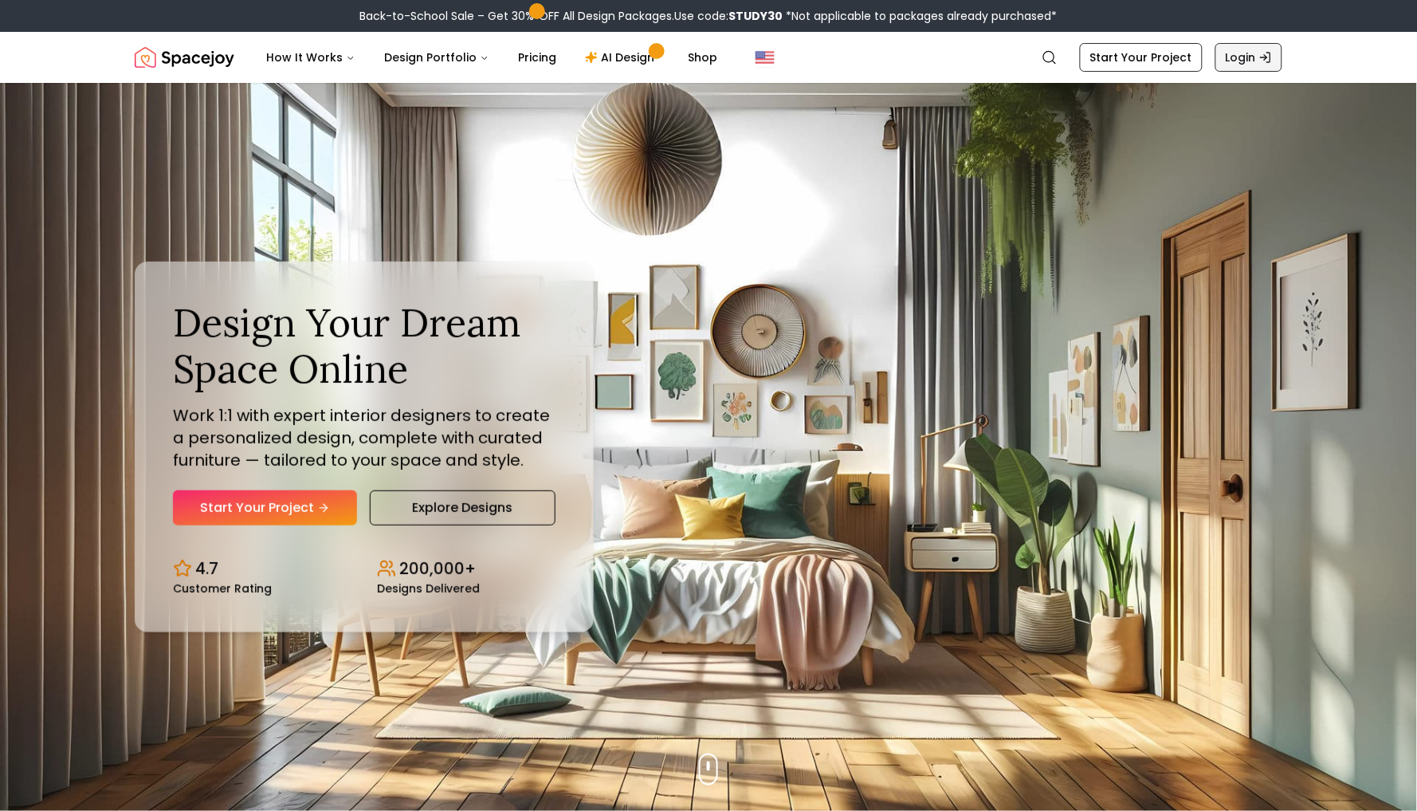
click at [1259, 65] on link "Login" at bounding box center [1249, 57] width 67 height 29
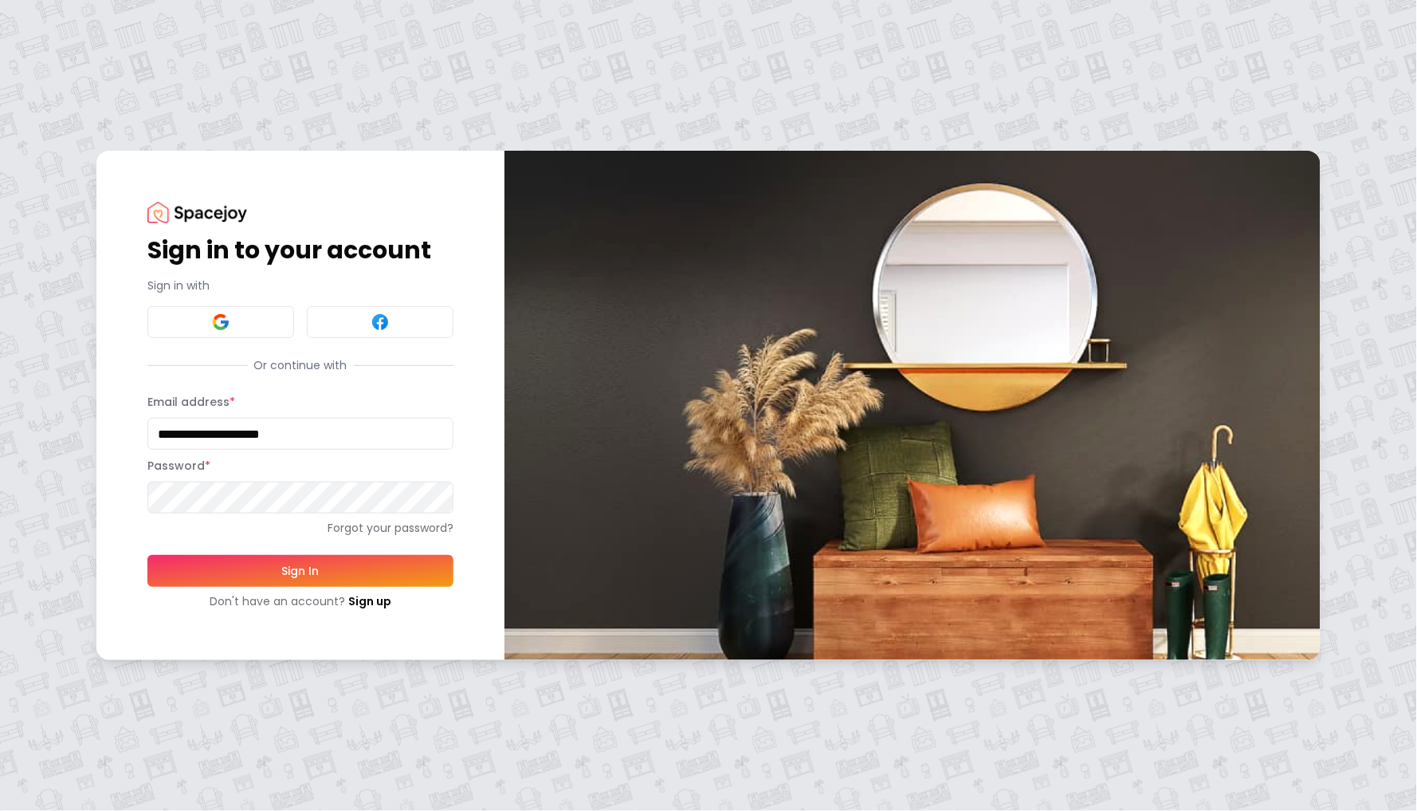
type input "**********"
click at [301, 570] on button "Sign In" at bounding box center [300, 571] width 306 height 32
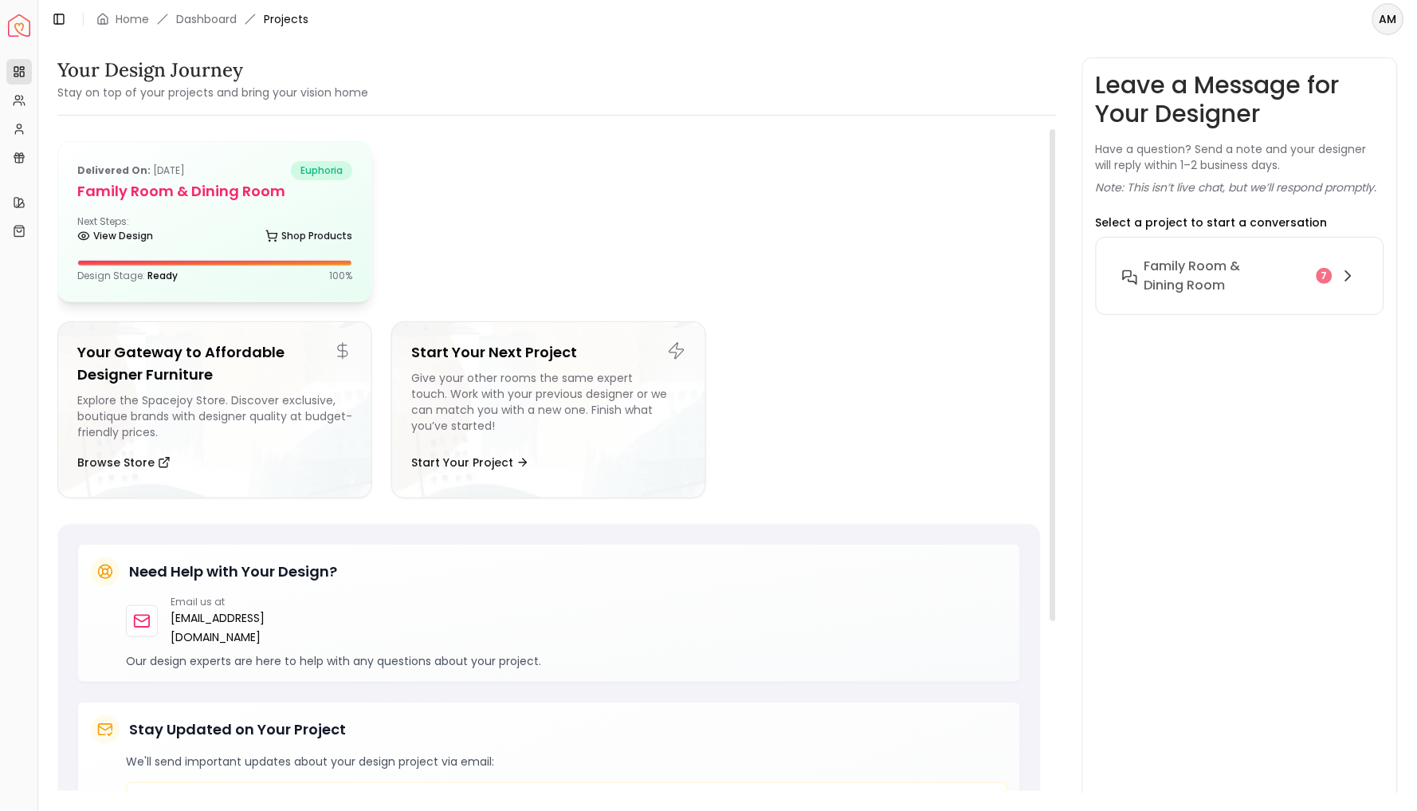
click at [151, 215] on div "Next Steps: View Design Shop Products" at bounding box center [214, 231] width 275 height 32
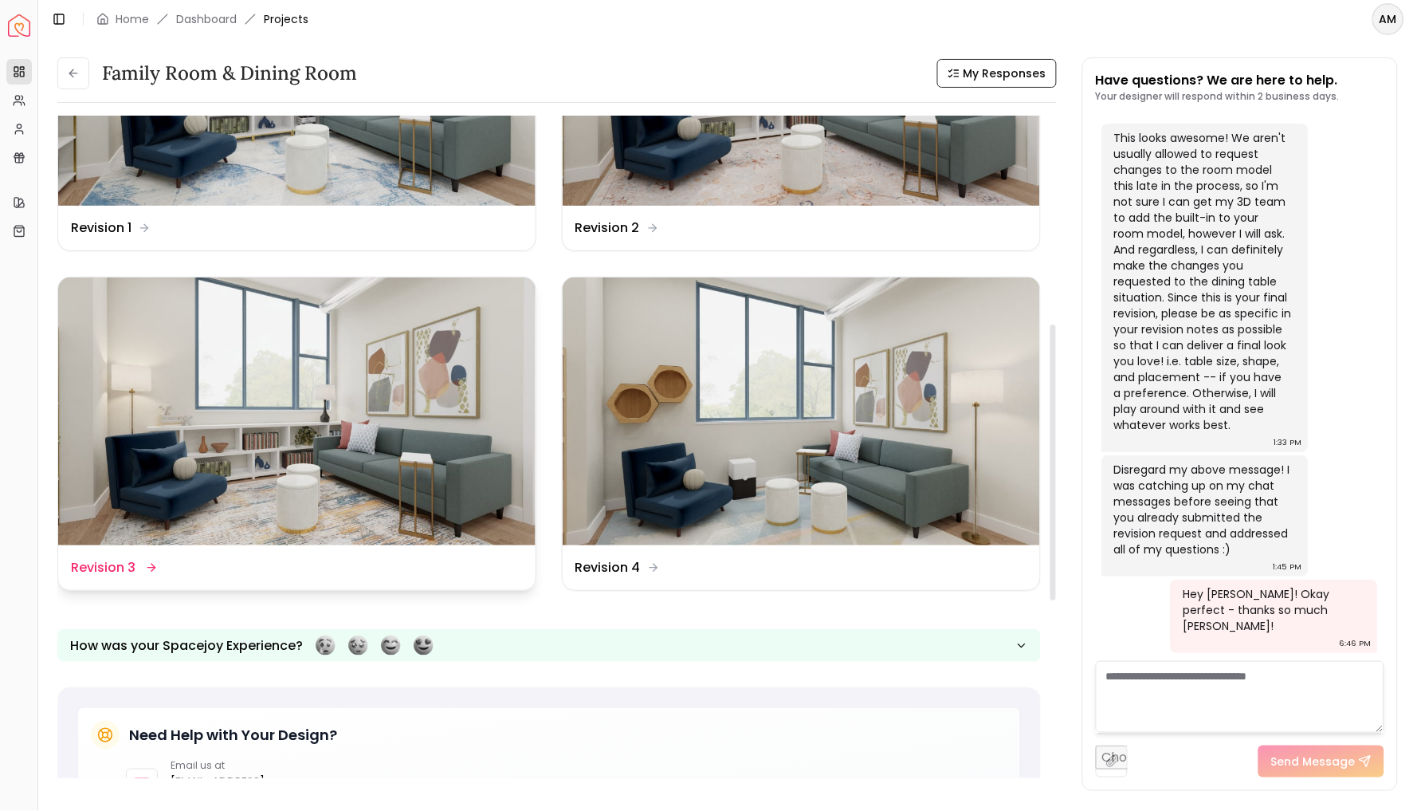
scroll to position [542, 0]
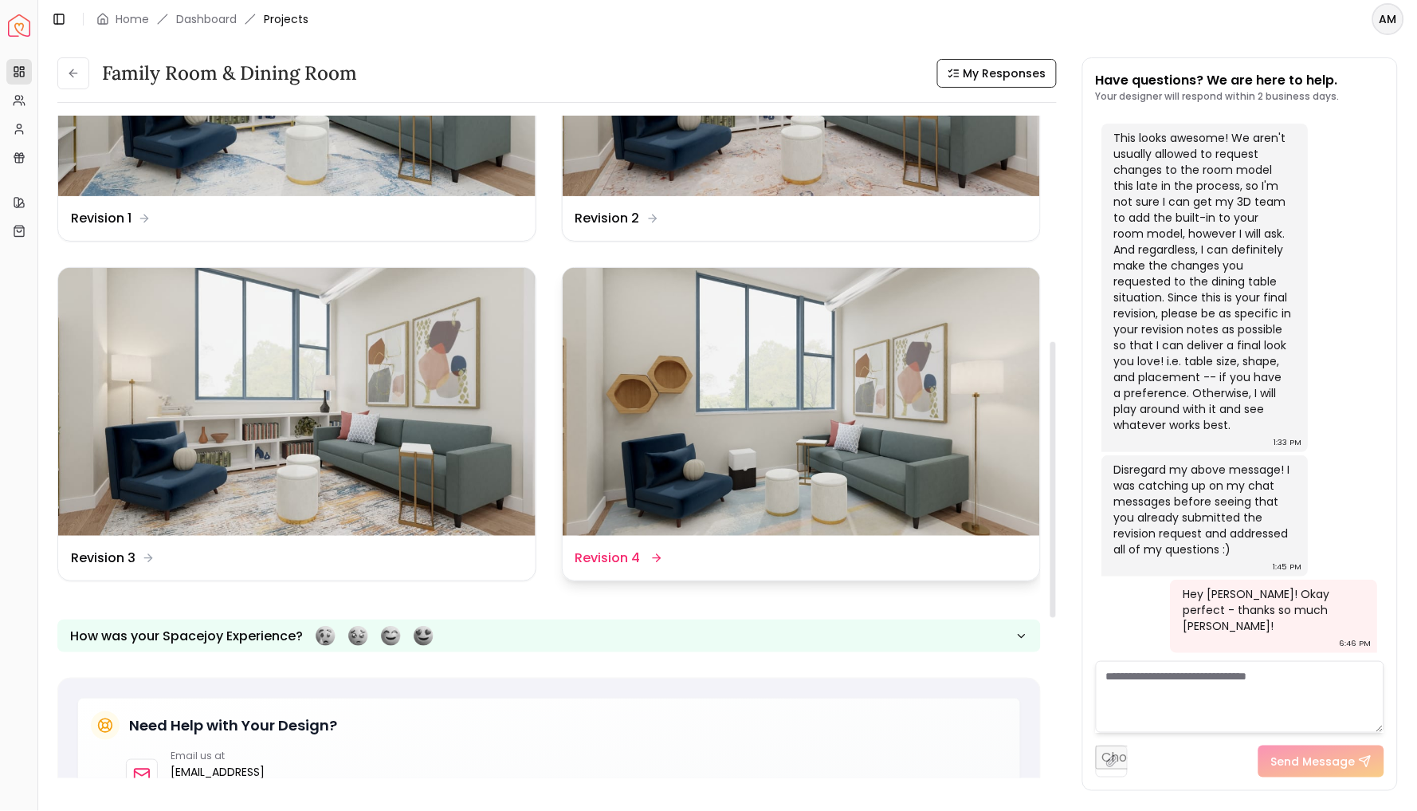
click at [804, 407] on img at bounding box center [801, 402] width 477 height 269
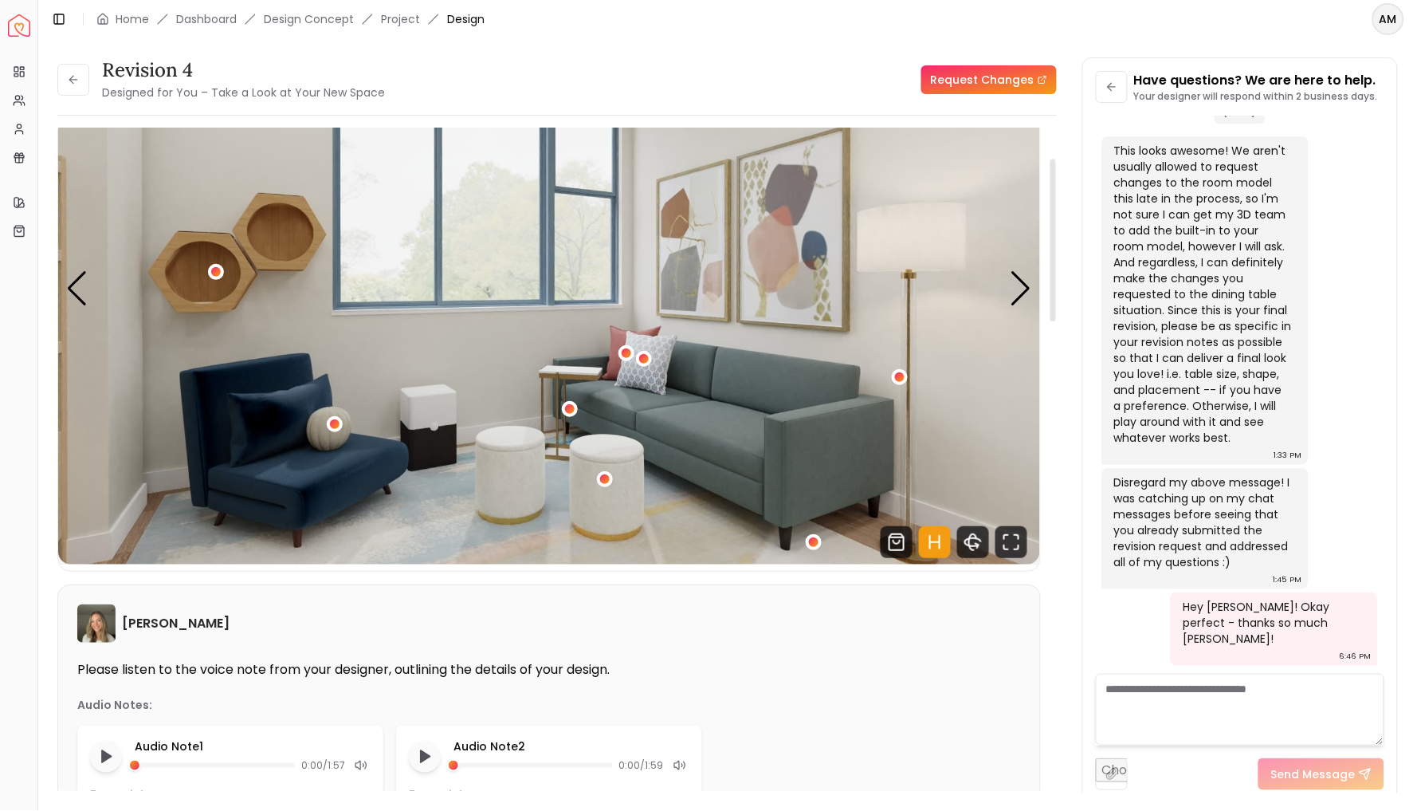
scroll to position [119, 0]
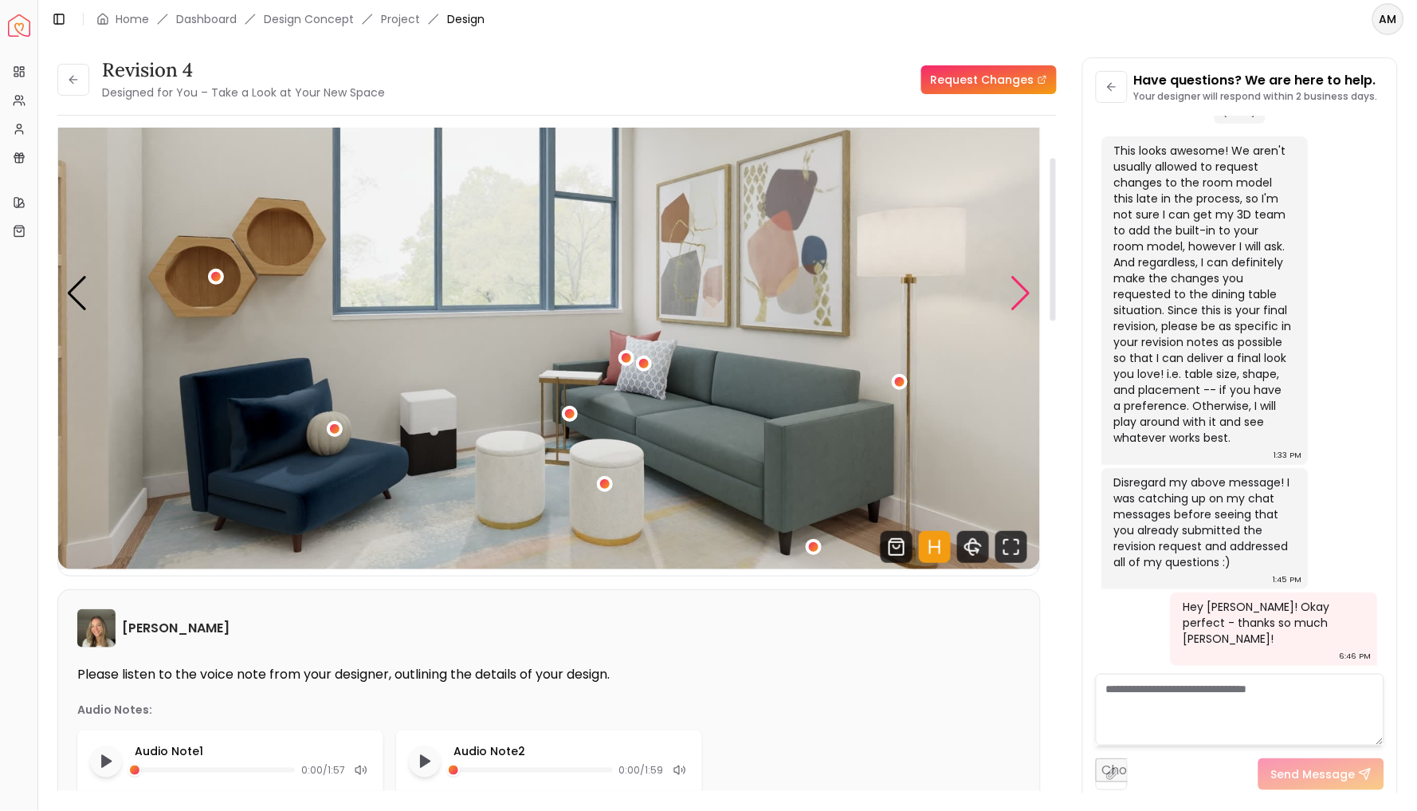
click at [1023, 289] on div "Next slide" at bounding box center [1022, 293] width 22 height 35
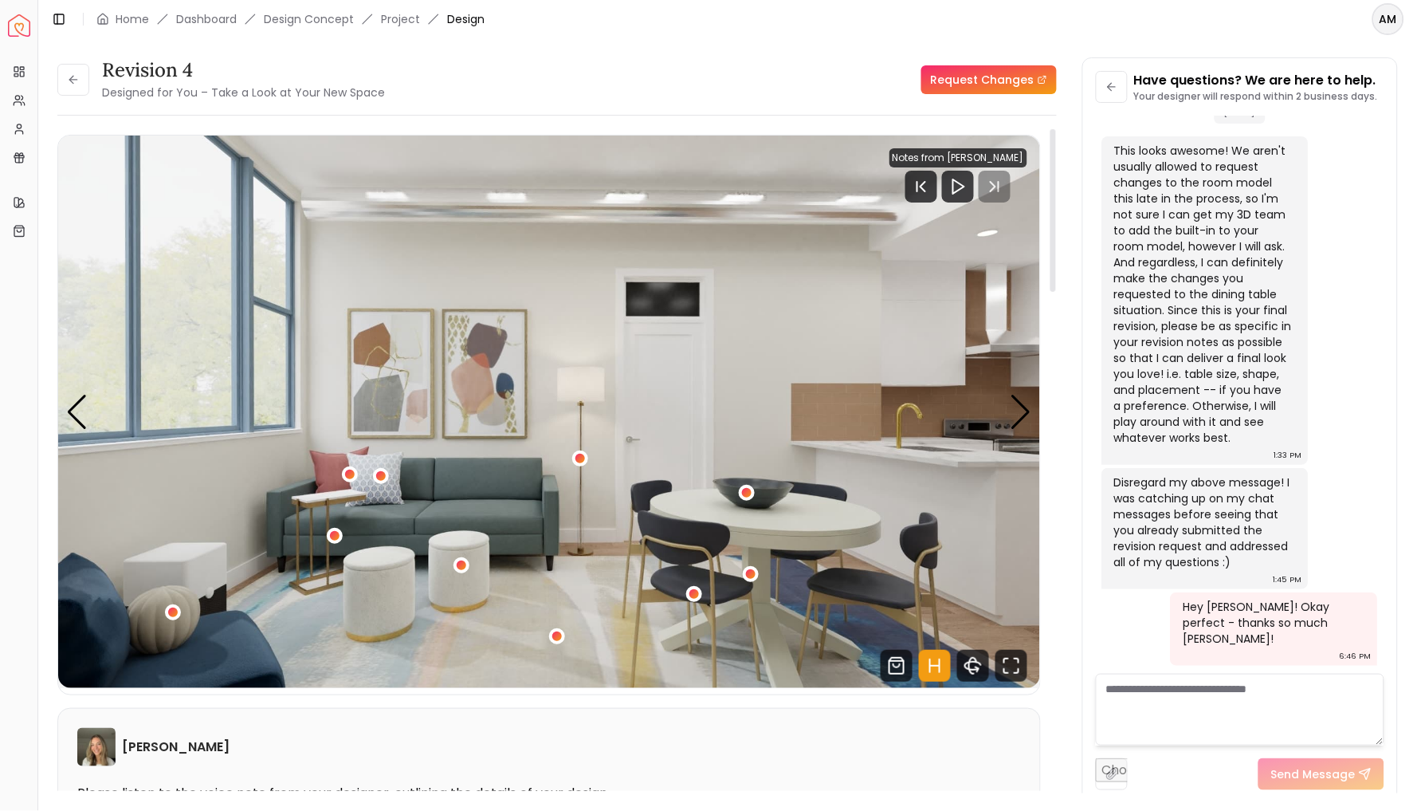
scroll to position [0, 0]
click at [1217, 709] on textarea at bounding box center [1240, 710] width 289 height 72
type textarea "**********"
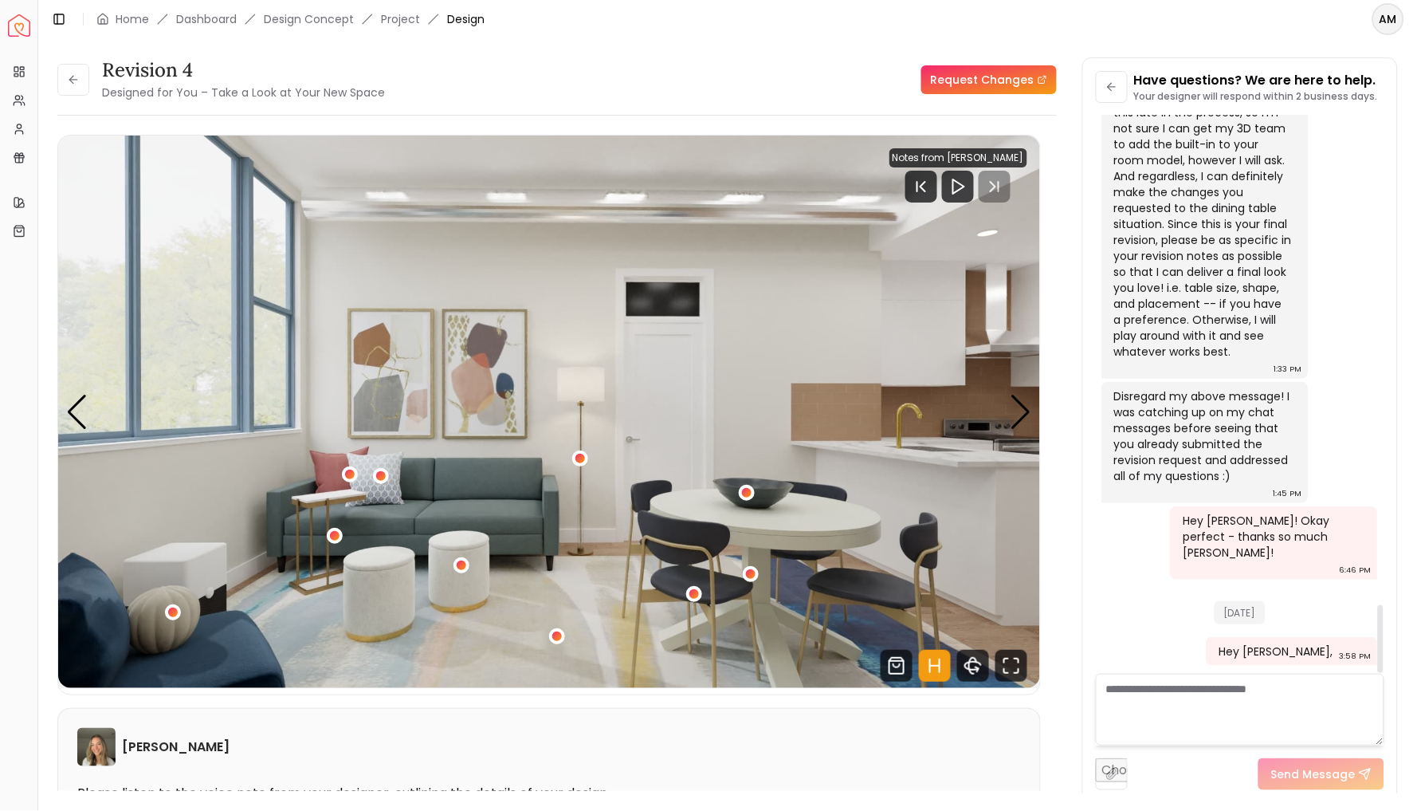
scroll to position [4029, 0]
click at [1268, 689] on textarea at bounding box center [1240, 710] width 289 height 72
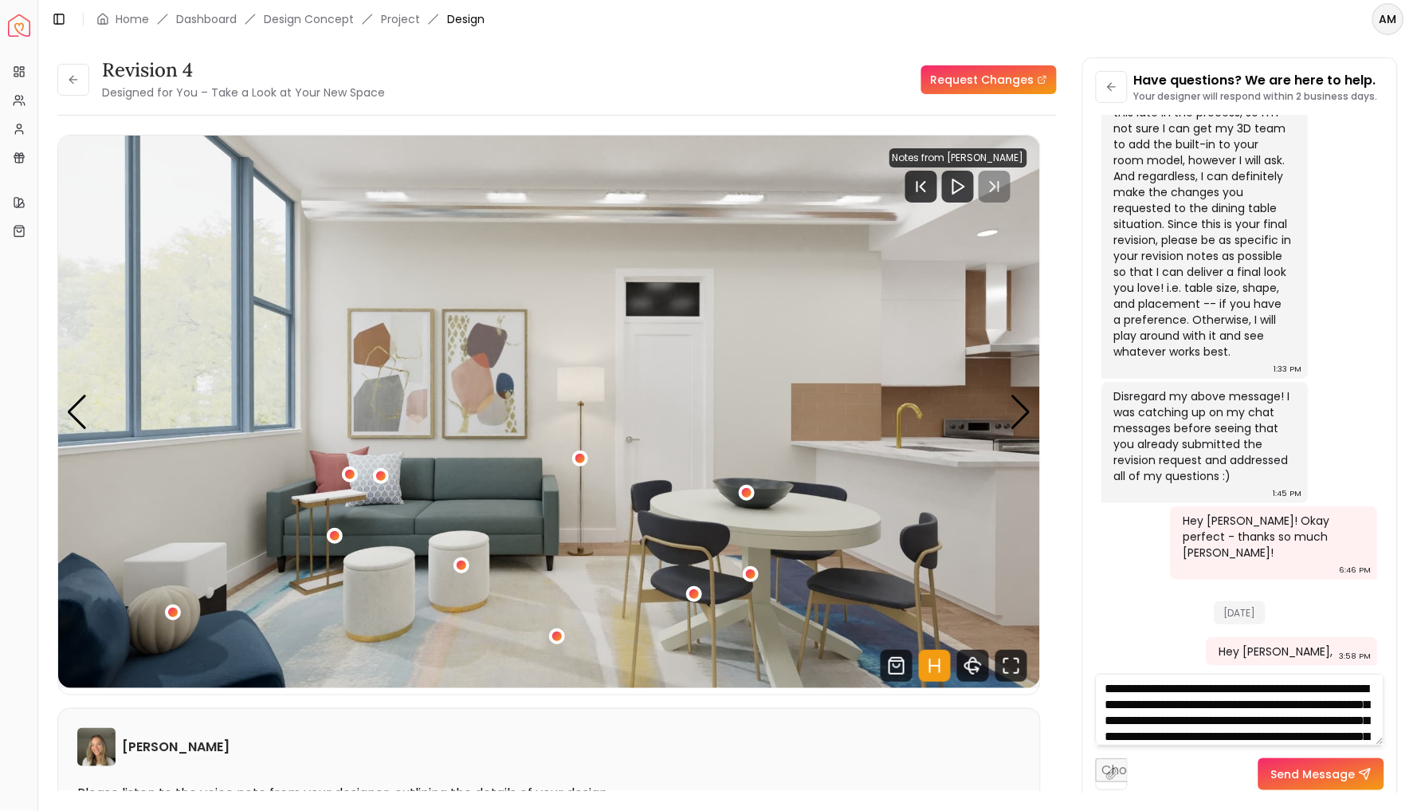
scroll to position [0, 0]
click at [1177, 689] on textarea "**********" at bounding box center [1240, 710] width 289 height 72
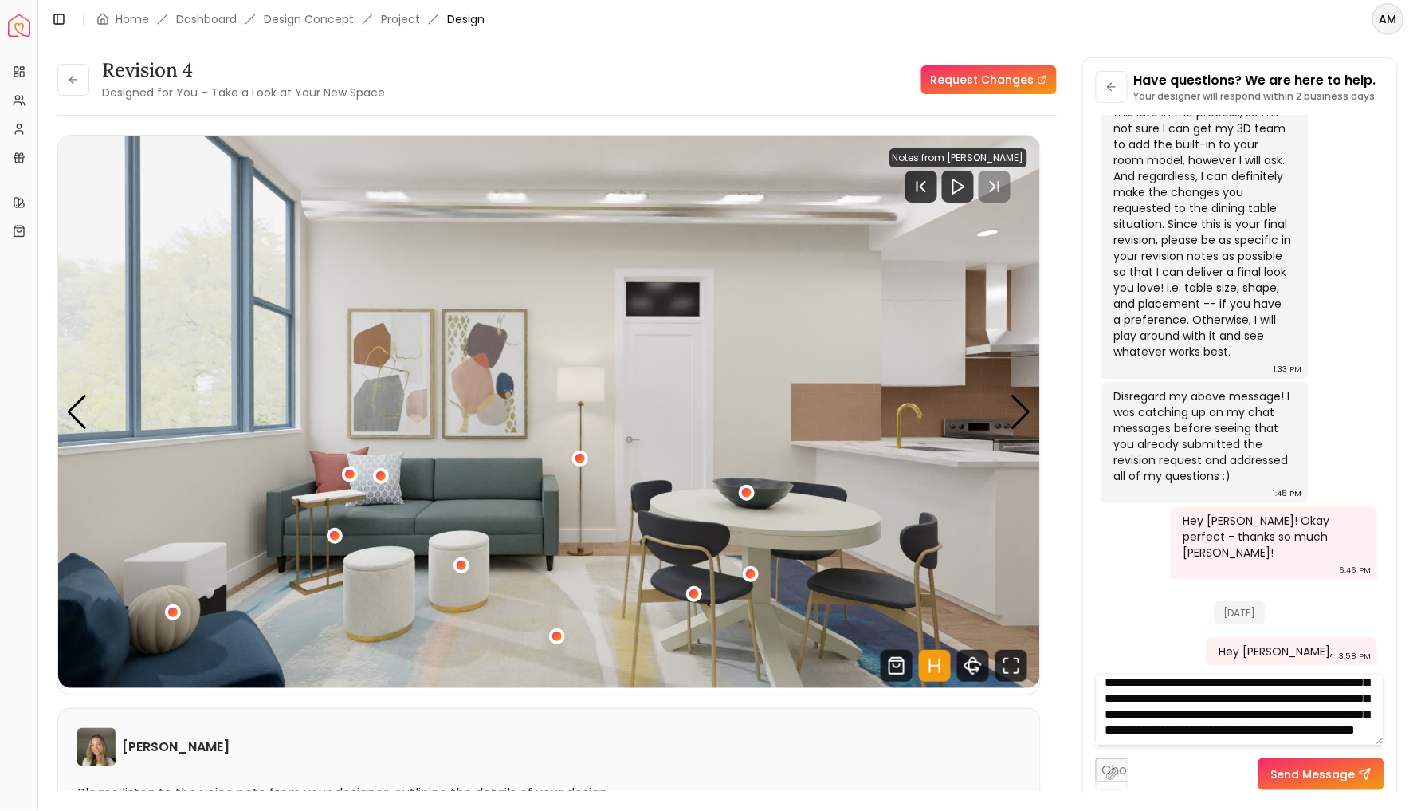
scroll to position [166, 0]
type textarea "**********"
click at [1313, 762] on button "Send Message" at bounding box center [1322, 774] width 126 height 32
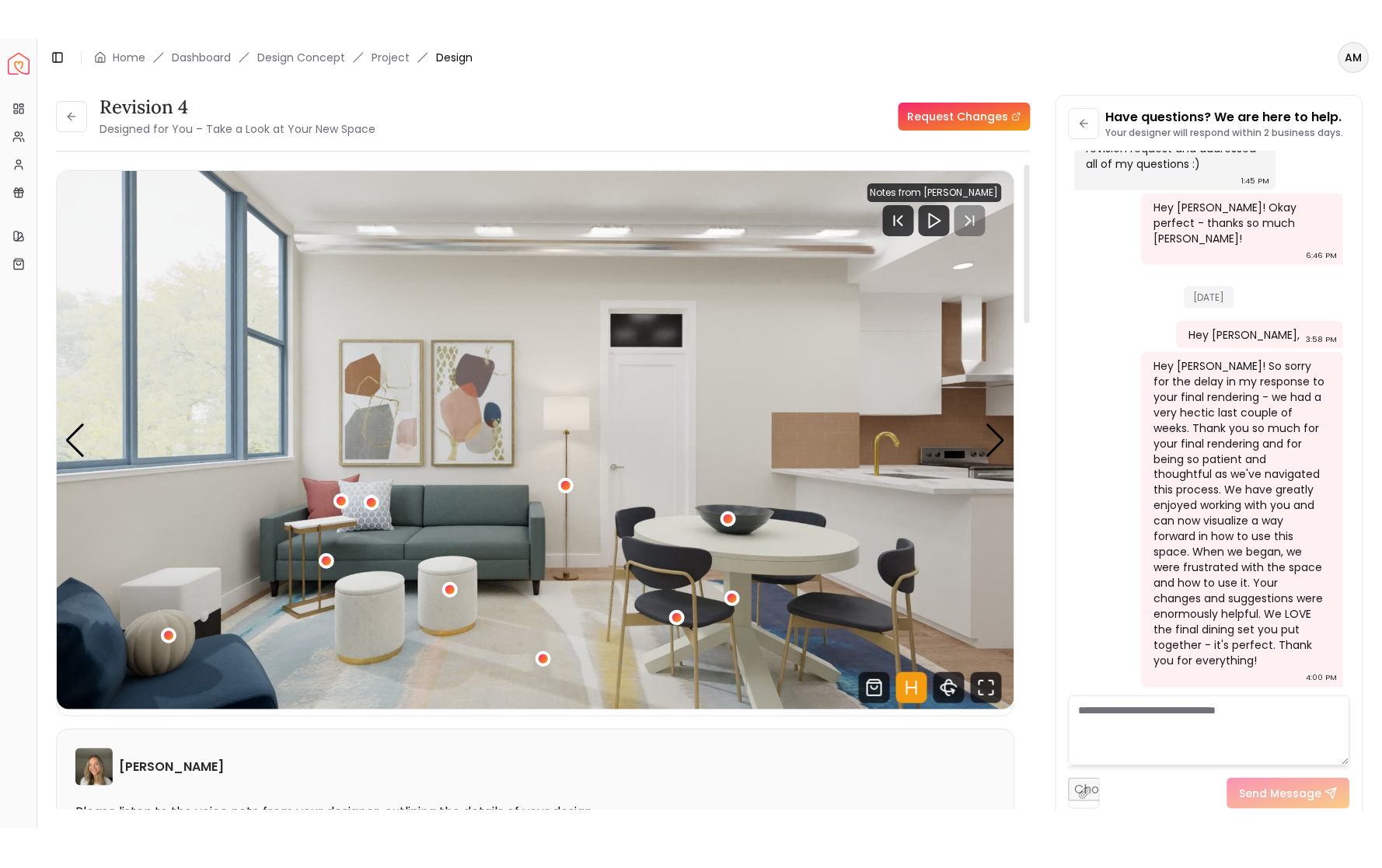
scroll to position [0, 0]
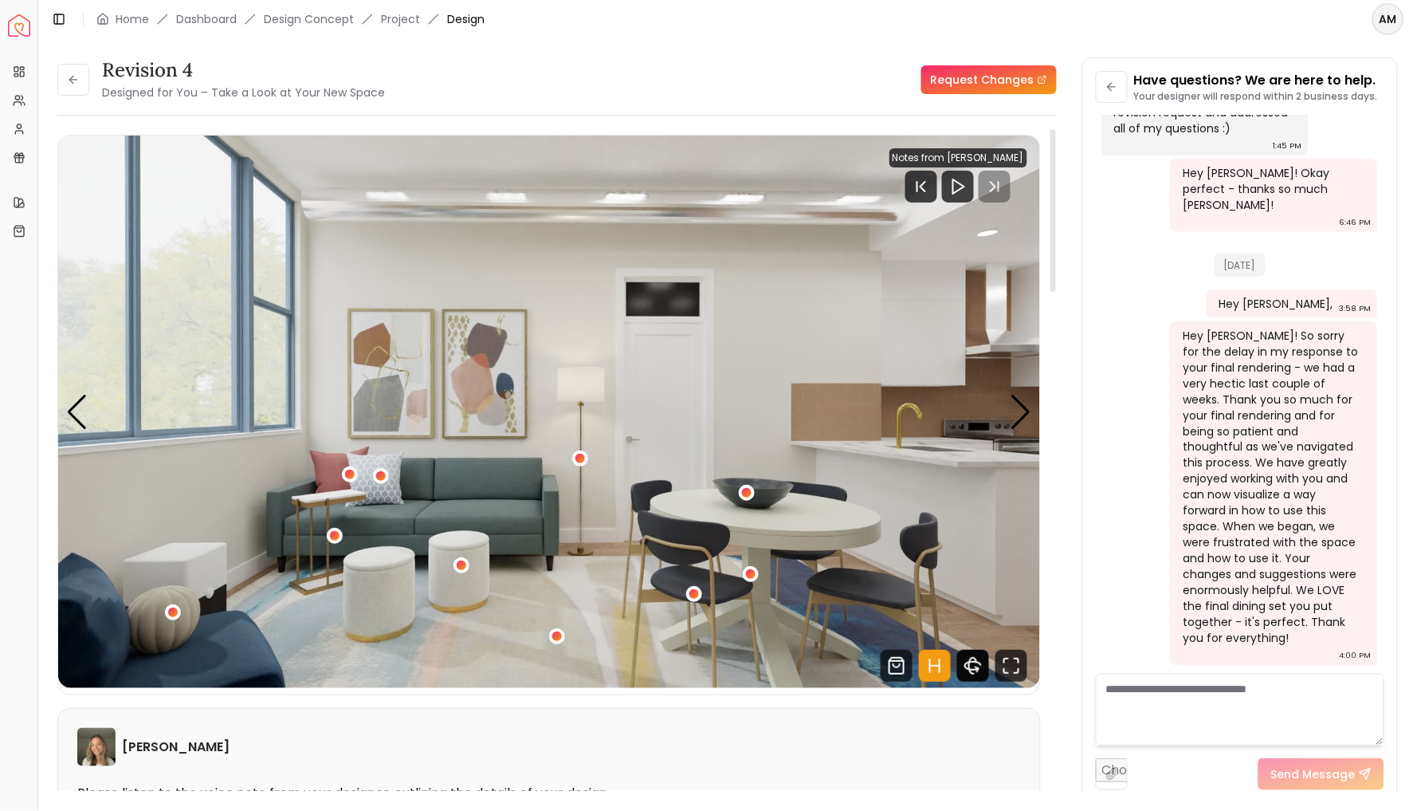
click at [974, 669] on icon "360 View" at bounding box center [973, 666] width 16 height 8
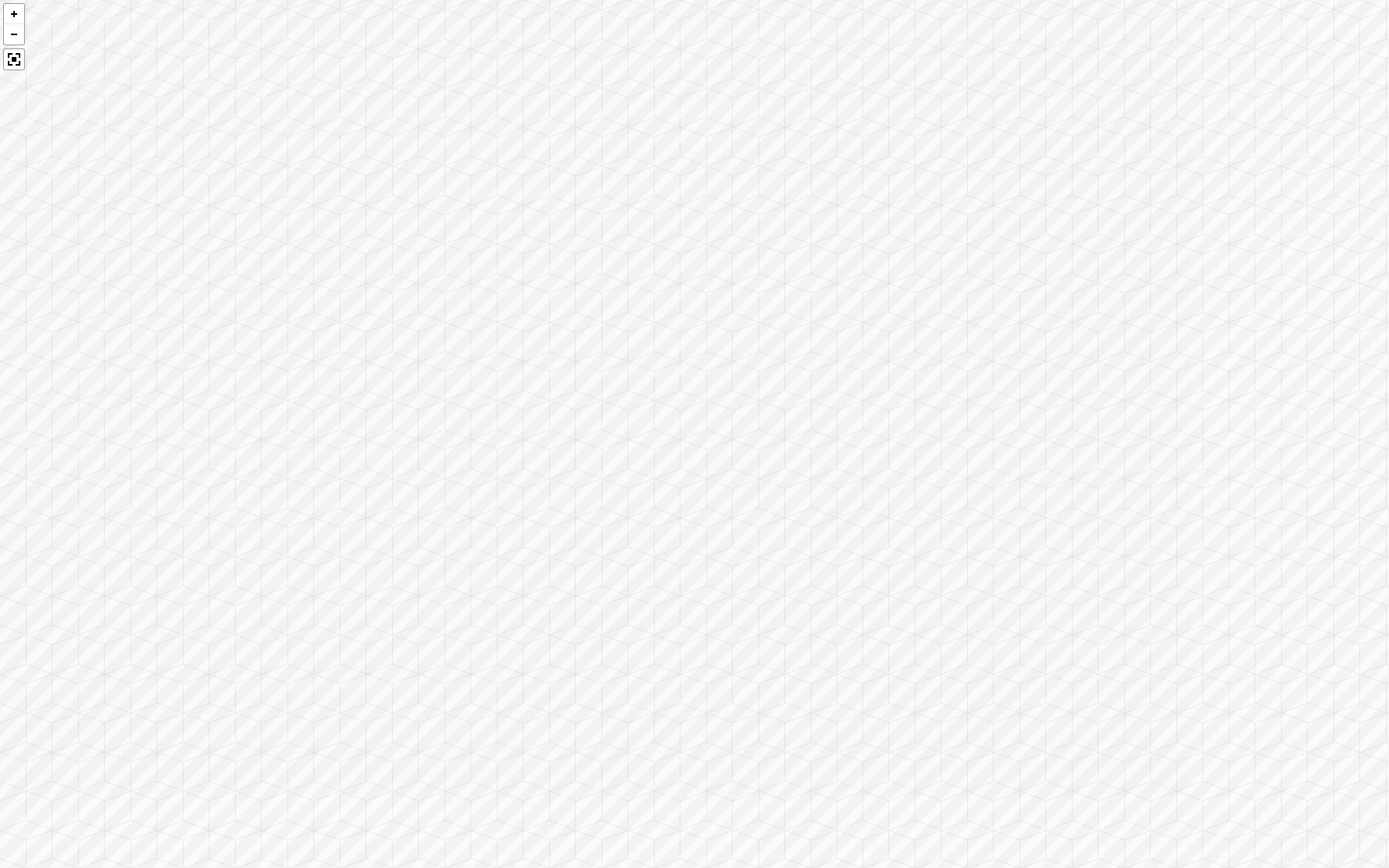
drag, startPoint x: 981, startPoint y: 631, endPoint x: 837, endPoint y: 543, distance: 168.8
click at [837, 543] on div at bounding box center [694, 434] width 1389 height 868
drag, startPoint x: 876, startPoint y: 645, endPoint x: 736, endPoint y: 474, distance: 221.0
click at [736, 474] on div at bounding box center [694, 434] width 1389 height 868
drag, startPoint x: 826, startPoint y: 621, endPoint x: 597, endPoint y: 670, distance: 234.2
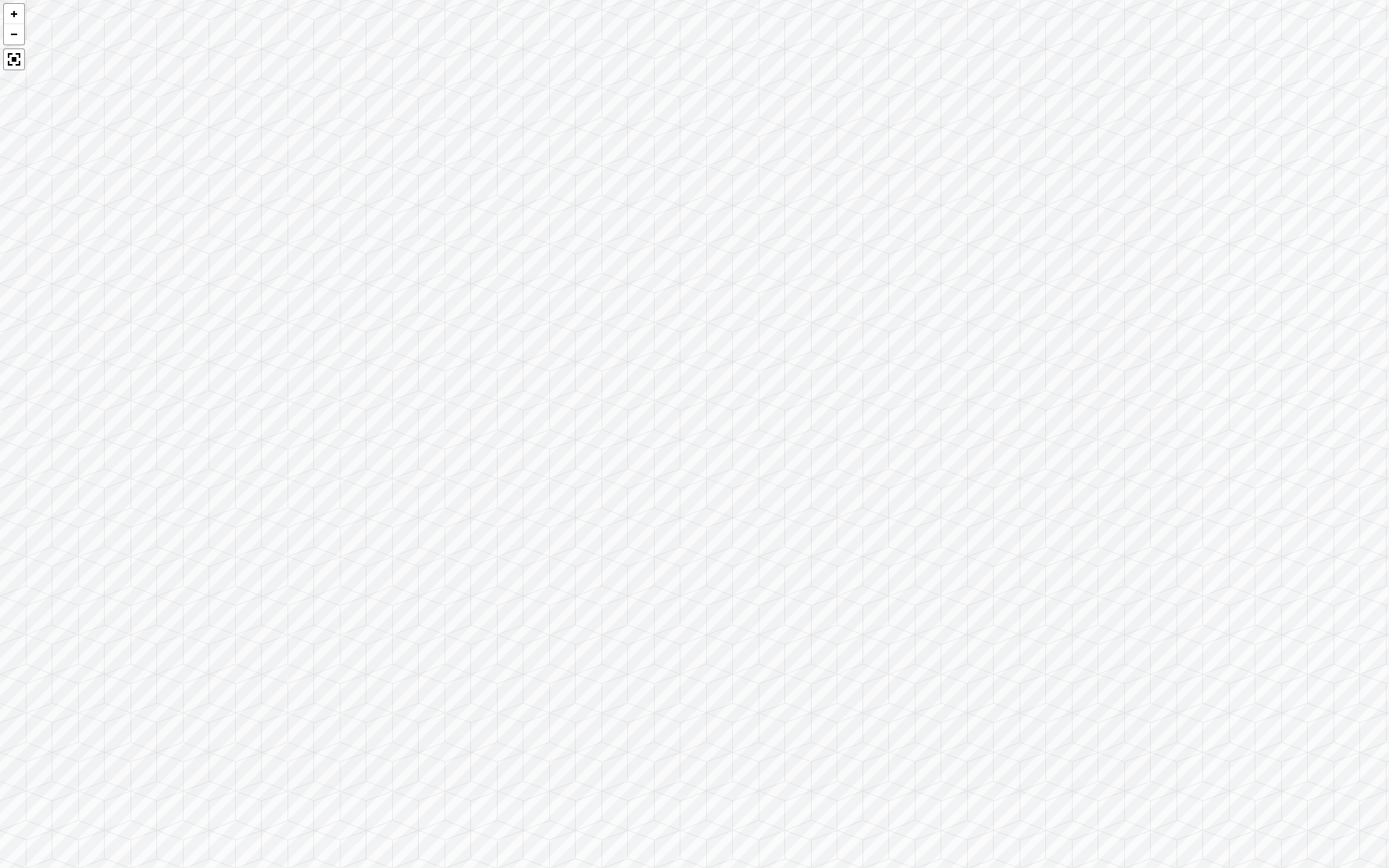
click at [597, 670] on div at bounding box center [694, 434] width 1389 height 868
drag, startPoint x: 1001, startPoint y: 611, endPoint x: 809, endPoint y: 647, distance: 195.3
click at [809, 647] on div at bounding box center [694, 434] width 1389 height 868
drag, startPoint x: 1089, startPoint y: 637, endPoint x: 798, endPoint y: 649, distance: 291.2
click at [798, 649] on div at bounding box center [694, 434] width 1389 height 868
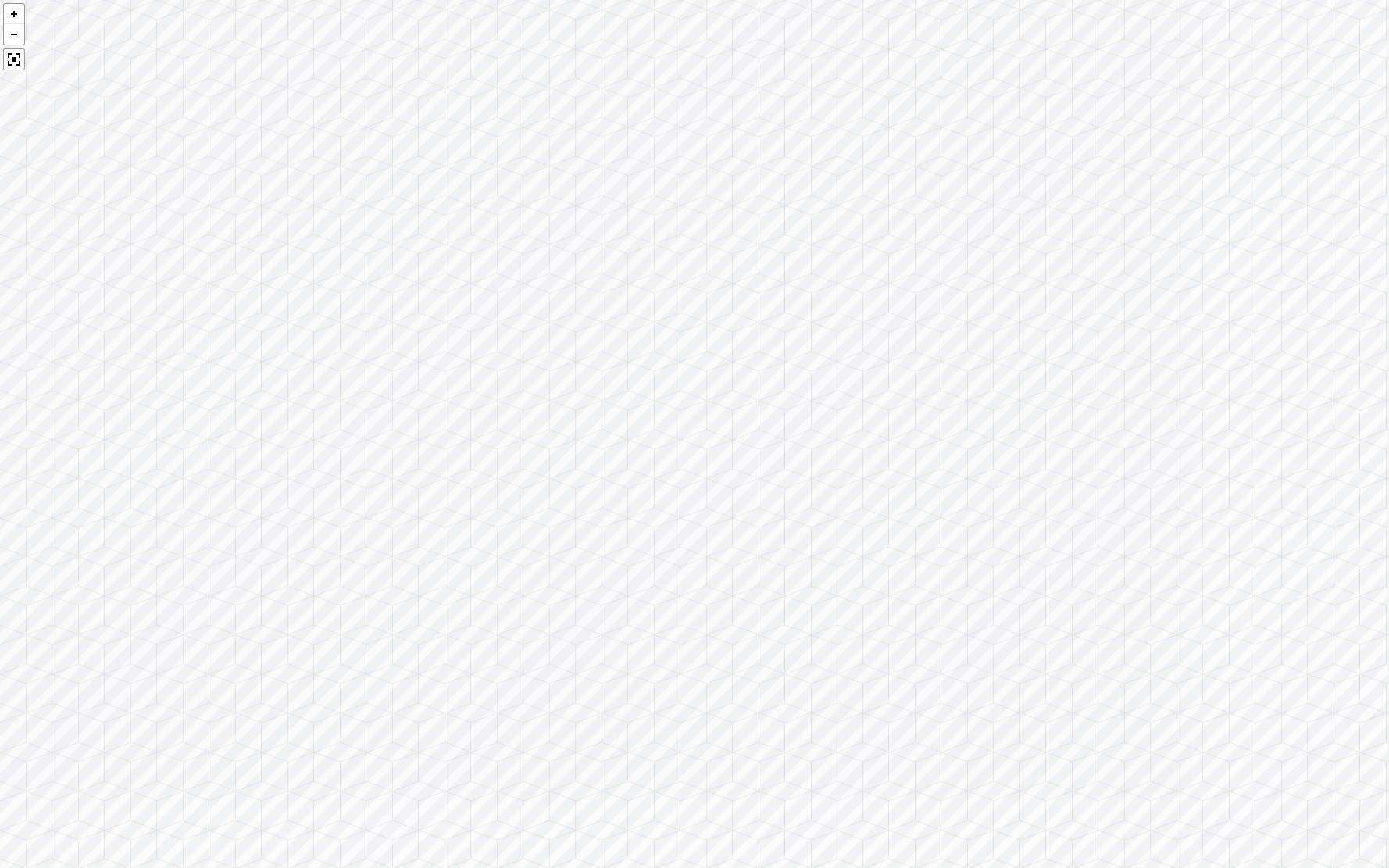
drag, startPoint x: 1111, startPoint y: 621, endPoint x: 1155, endPoint y: 641, distance: 48.3
click at [1155, 641] on div at bounding box center [694, 434] width 1389 height 868
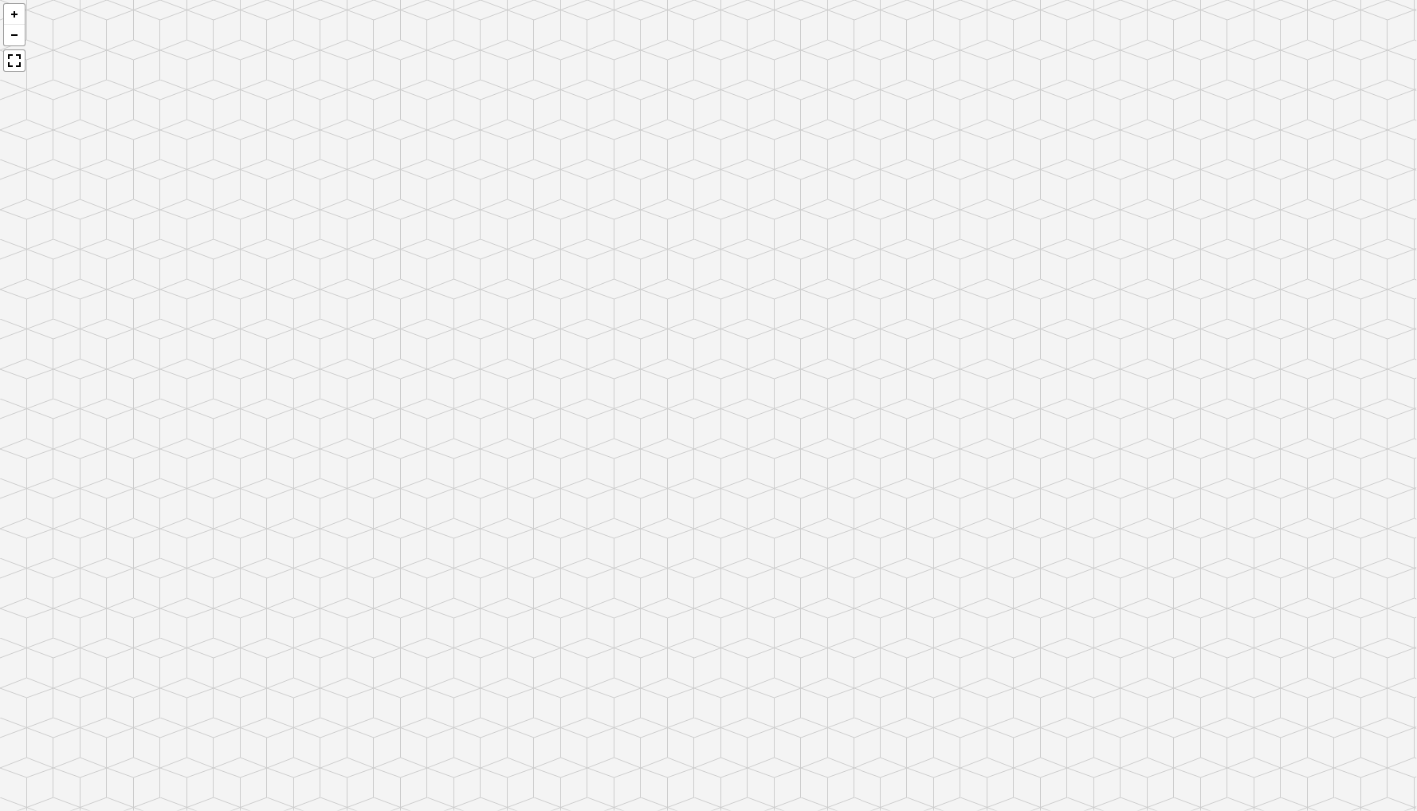
scroll to position [3339, 0]
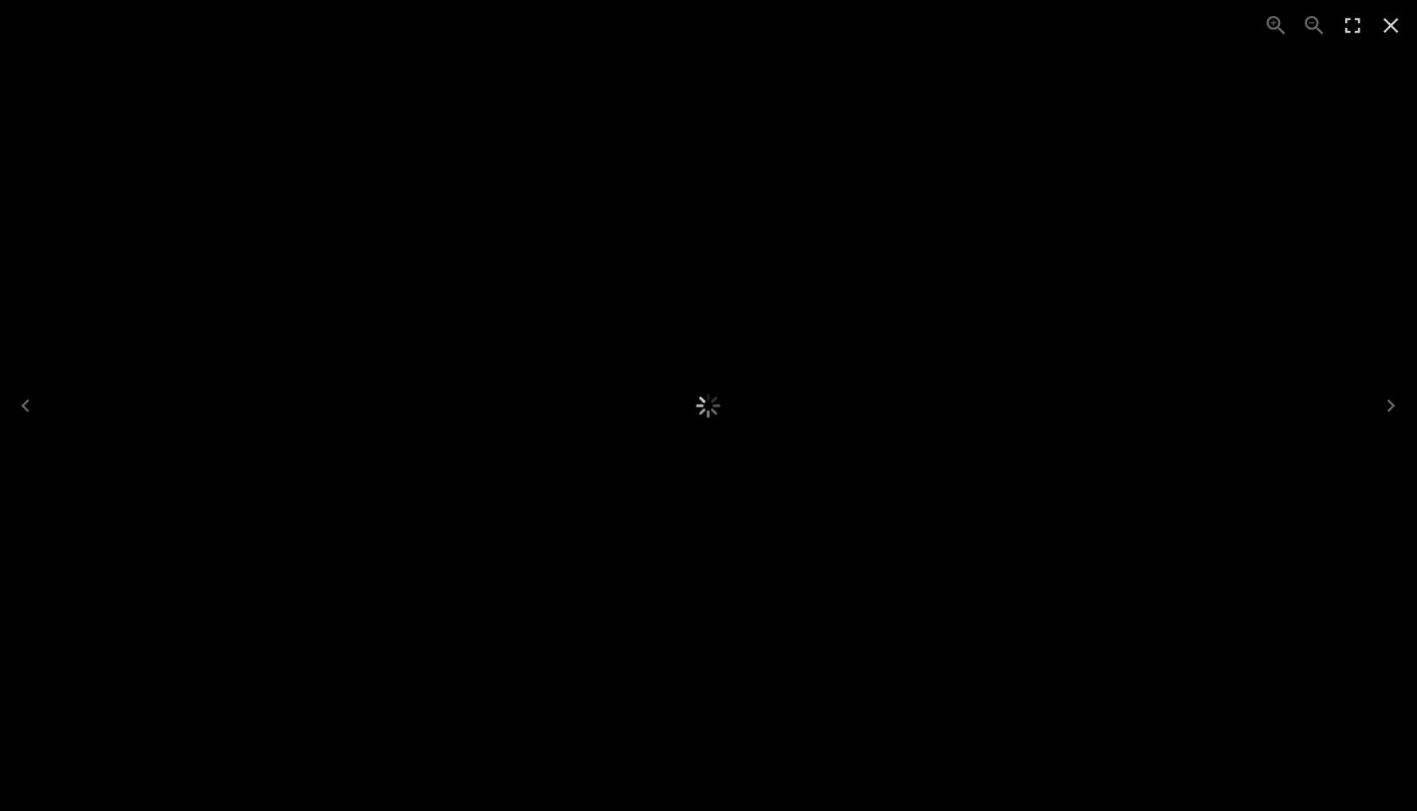
click at [1301, 236] on div "1 of 1" at bounding box center [708, 405] width 1417 height 811
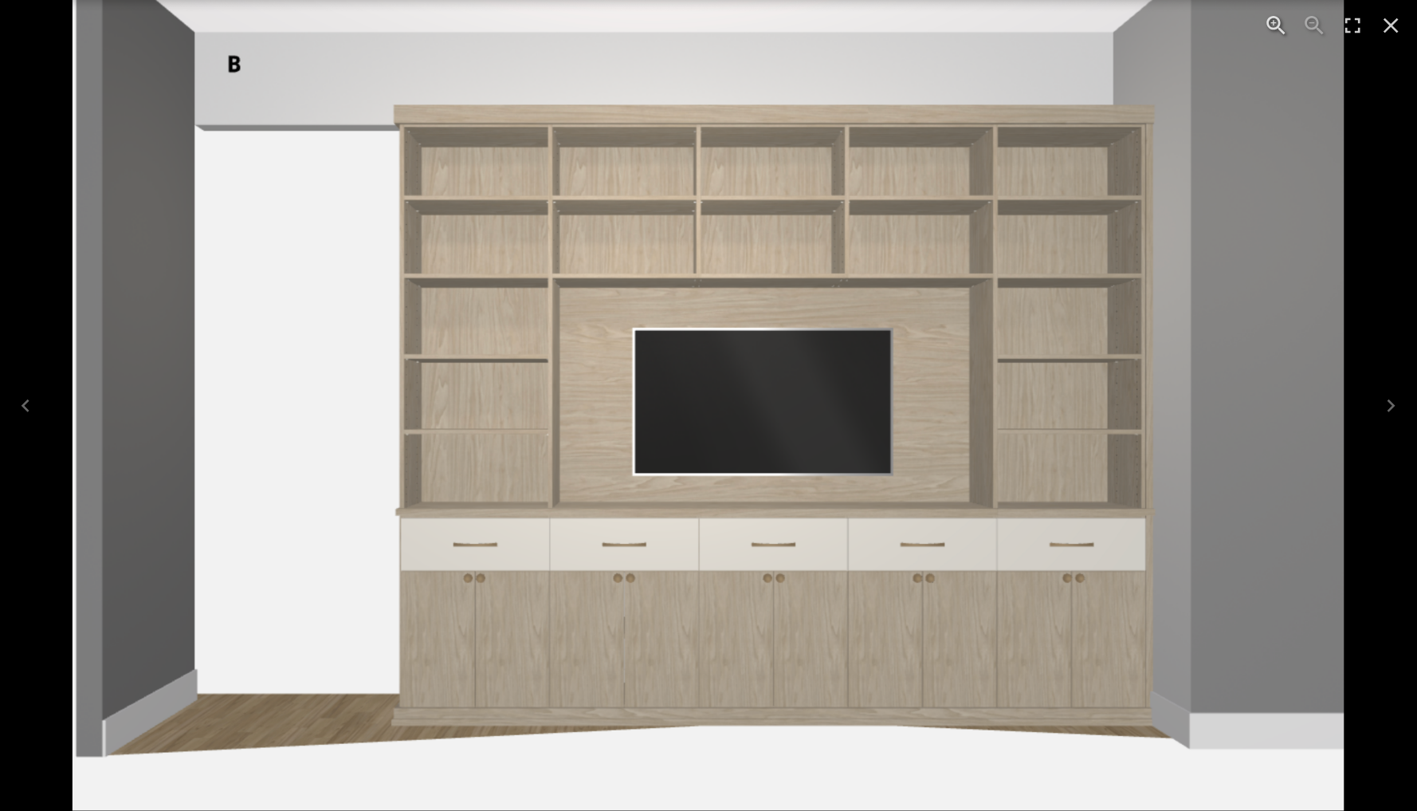
click at [1390, 26] on icon "Close" at bounding box center [1392, 25] width 15 height 15
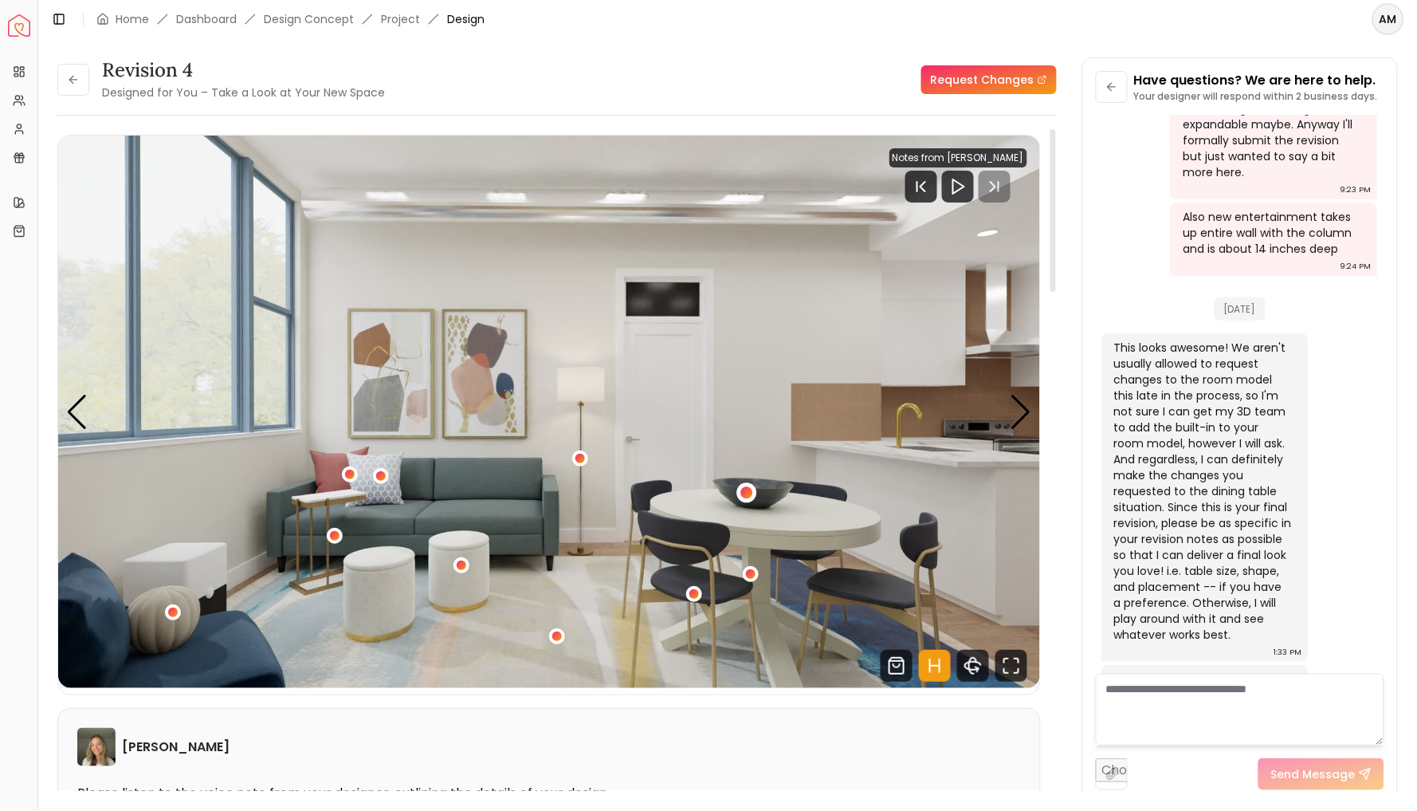
click at [752, 495] on div "2 / 5" at bounding box center [747, 492] width 12 height 12
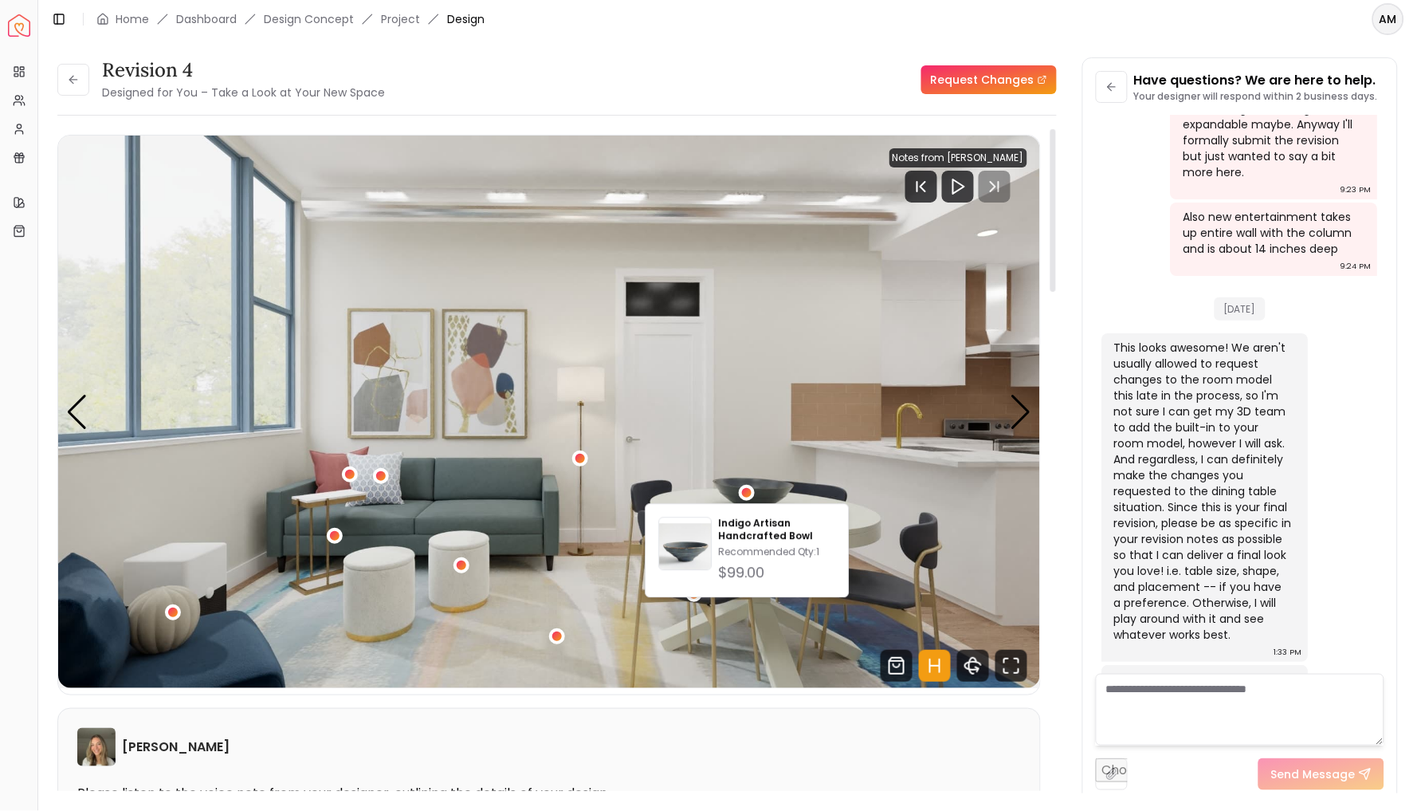
click at [778, 59] on div "Revision 4 Designed for You – Take a Look at Your New Space Request Changes" at bounding box center [557, 79] width 1000 height 45
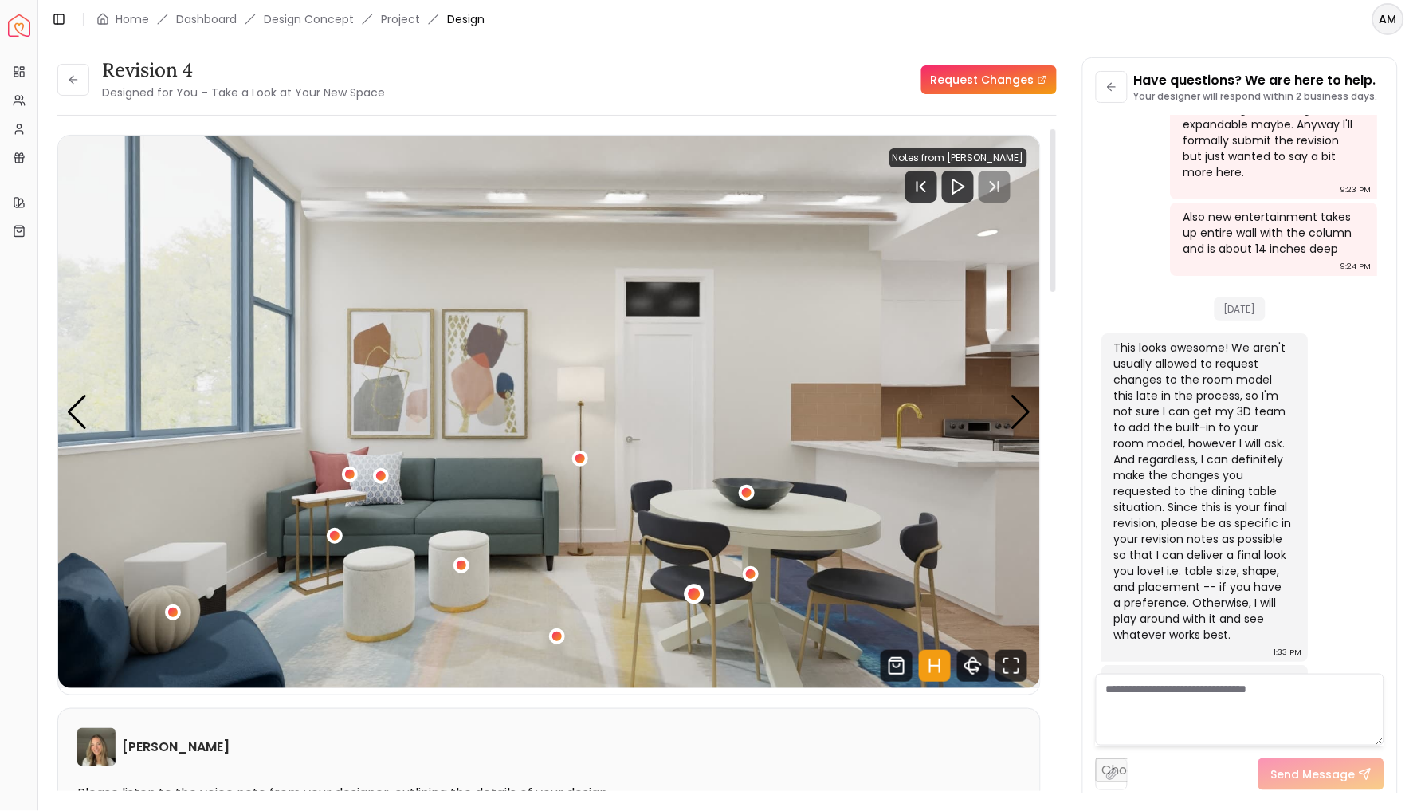
click at [693, 592] on div "2 / 5" at bounding box center [694, 594] width 12 height 12
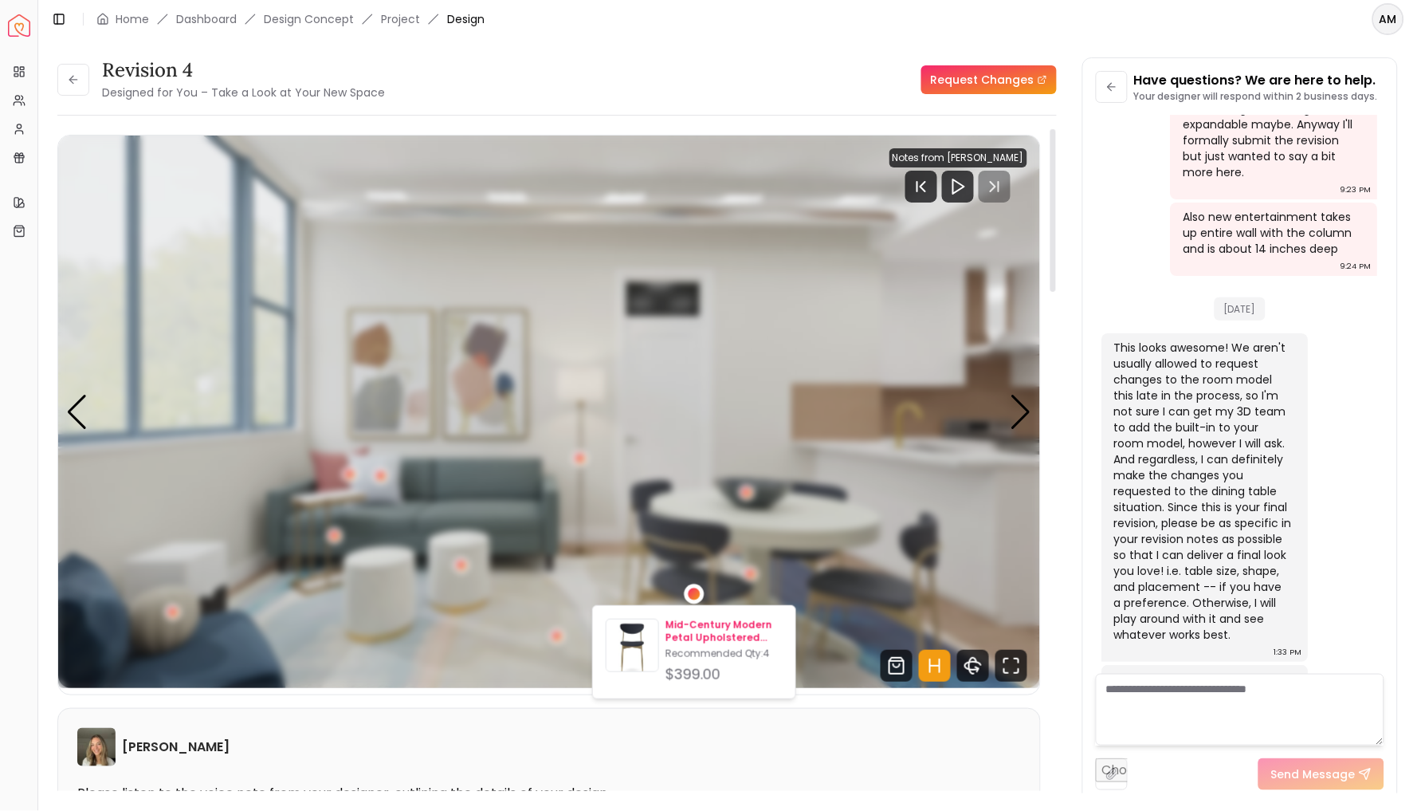
click at [693, 635] on p "Mid-Century Modern Petal Upholstered Dining Chair - Leather" at bounding box center [724, 632] width 117 height 26
